Goal: Check status: Check status

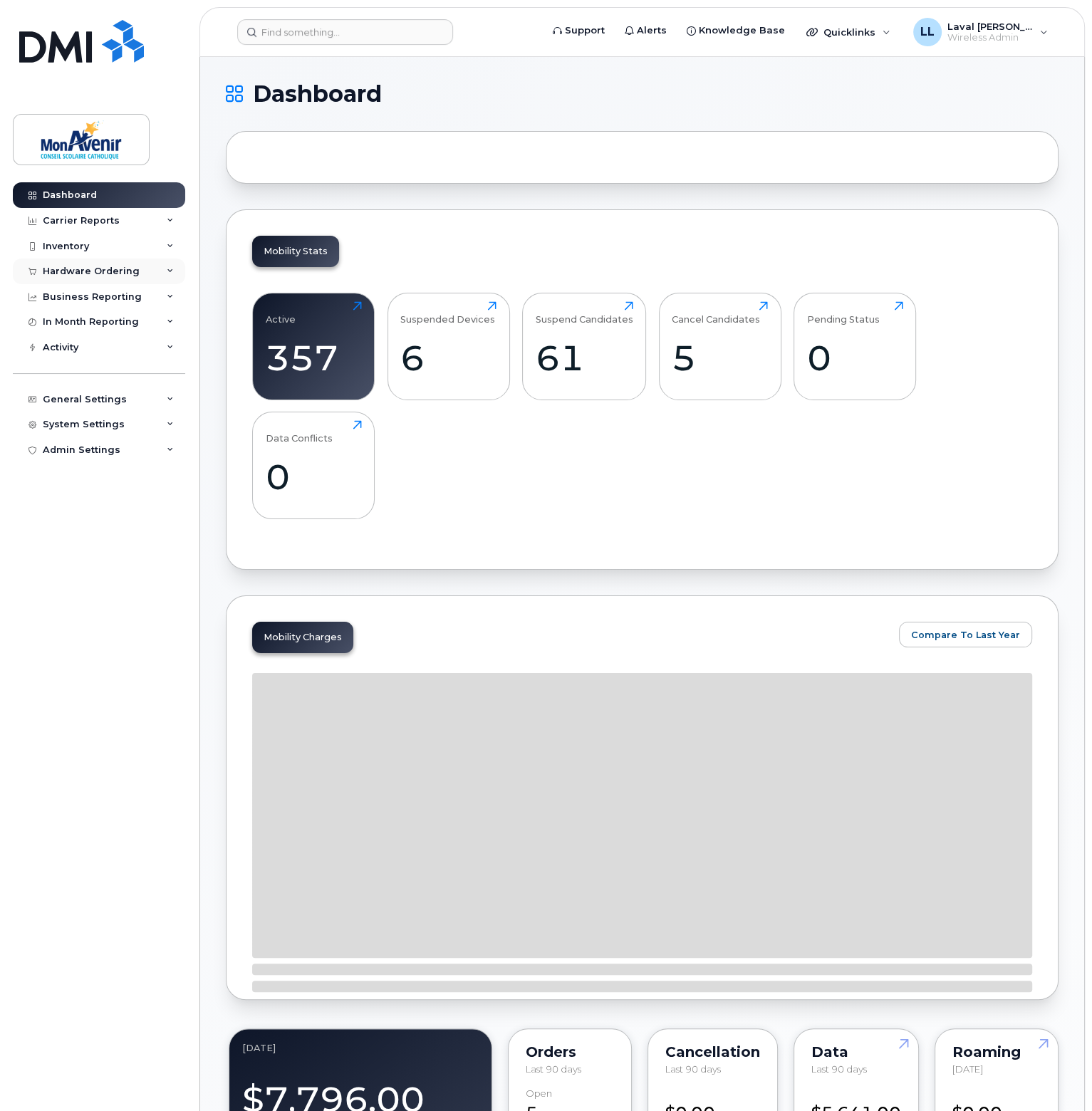
click at [81, 270] on div "Hardware Ordering" at bounding box center [91, 271] width 97 height 11
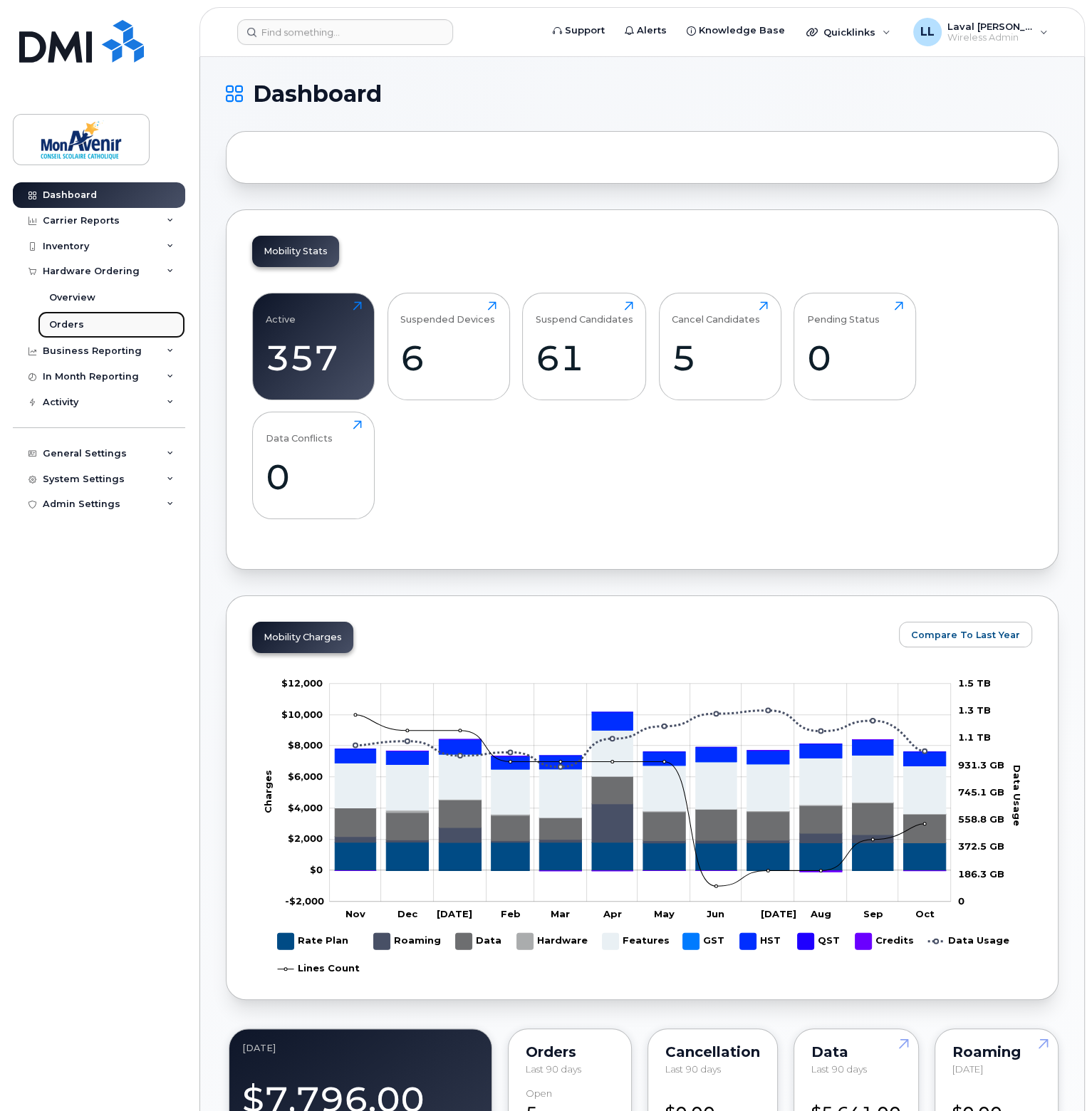
click at [75, 331] on link "Orders" at bounding box center [112, 324] width 148 height 27
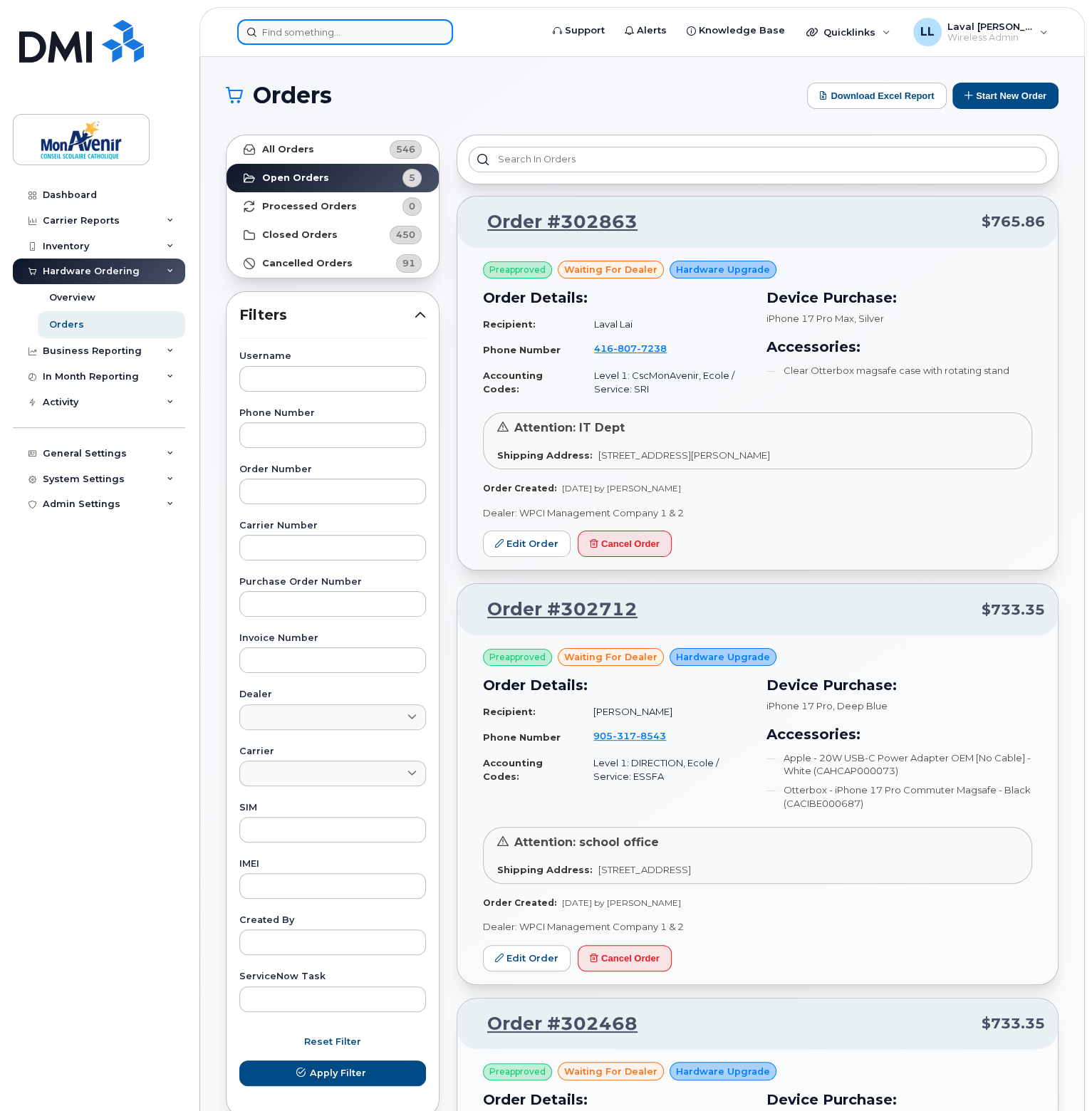
click at [348, 30] on input at bounding box center [345, 32] width 216 height 26
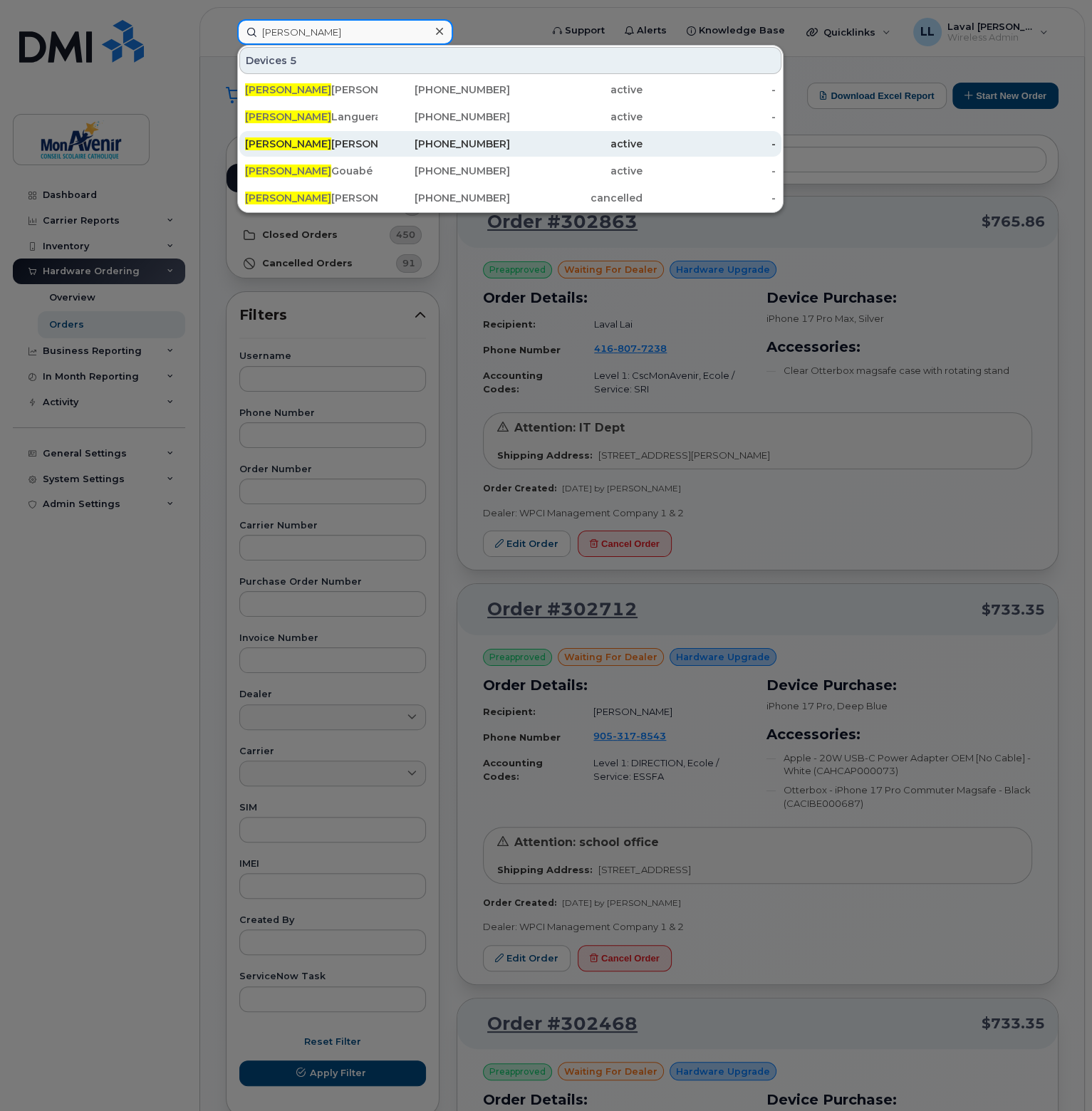
type input "patrick"
click at [273, 131] on div "Patrick Liu" at bounding box center [310, 144] width 132 height 26
